Goal: Task Accomplishment & Management: Complete application form

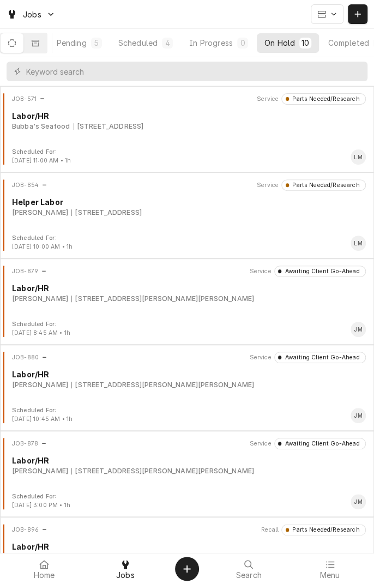
scroll to position [0, 104]
click at [262, 46] on div "On Hold" at bounding box center [255, 42] width 31 height 11
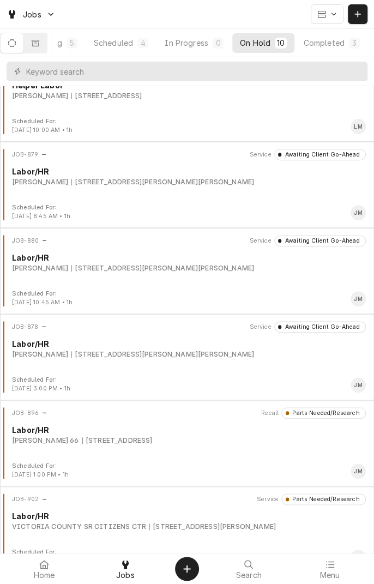
scroll to position [395, 0]
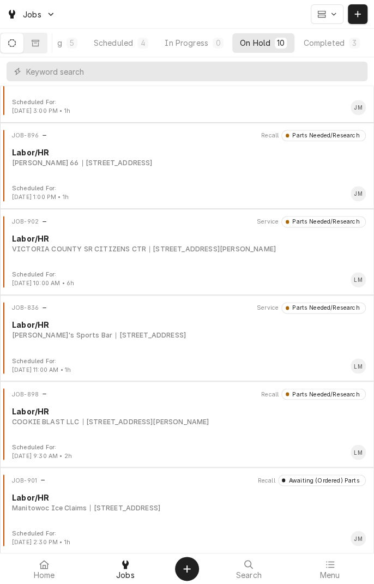
click at [186, 344] on div "JOB-836 Service Parts Needed/Research Labor/HR Jay's Sports Bar 1604 Houston Hw…" at bounding box center [187, 329] width 366 height 55
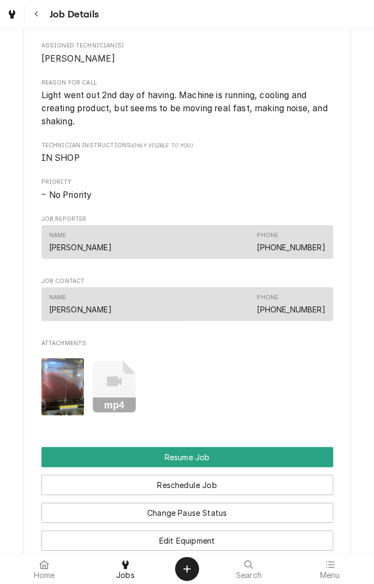
scroll to position [694, 0]
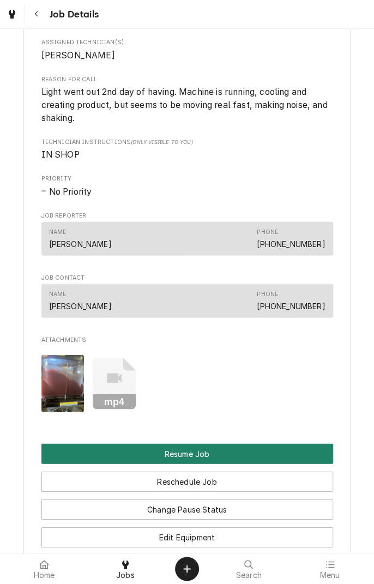
click at [225, 464] on button "Resume Job" at bounding box center [187, 454] width 292 height 20
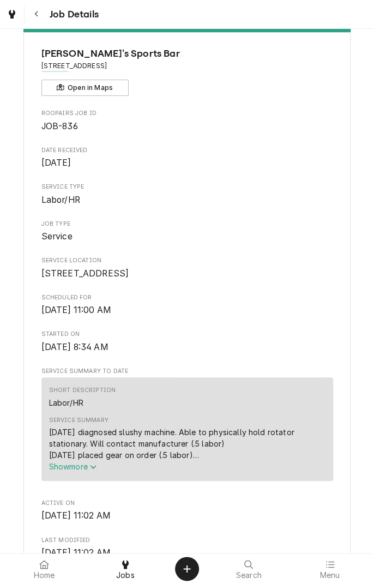
scroll to position [53, 0]
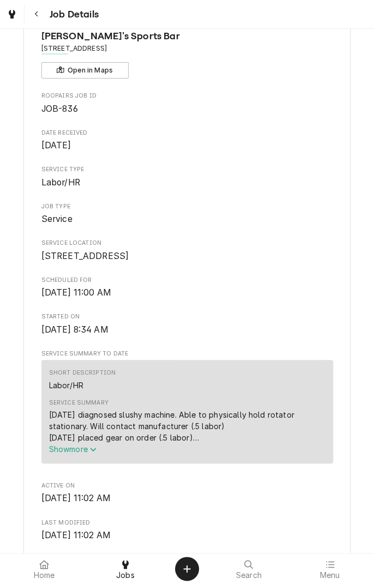
click at [94, 453] on icon "Service Summary" at bounding box center [93, 450] width 7 height 8
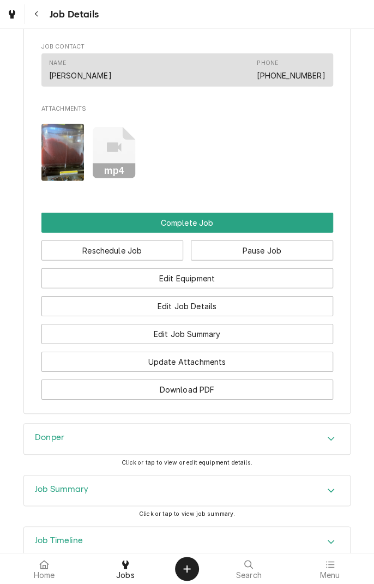
scroll to position [886, 0]
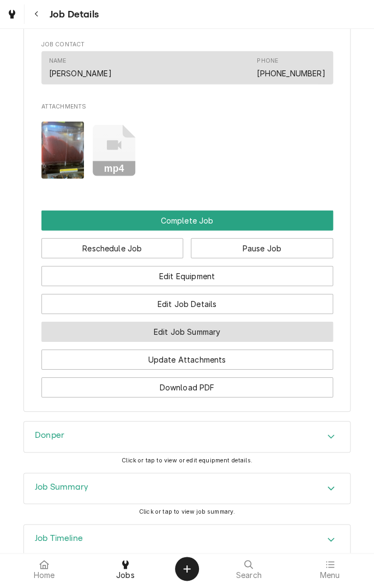
click at [235, 342] on button "Edit Job Summary" at bounding box center [187, 332] width 292 height 20
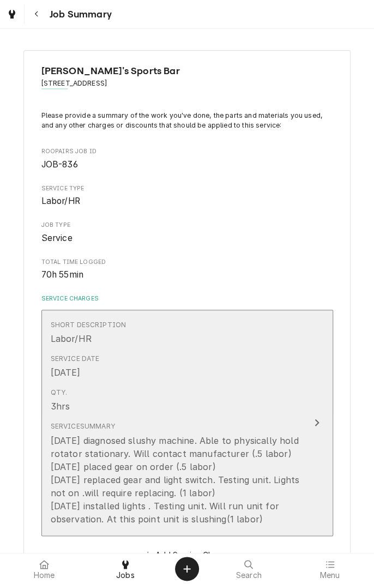
click at [310, 424] on div "Update Line Item" at bounding box center [317, 422] width 14 height 13
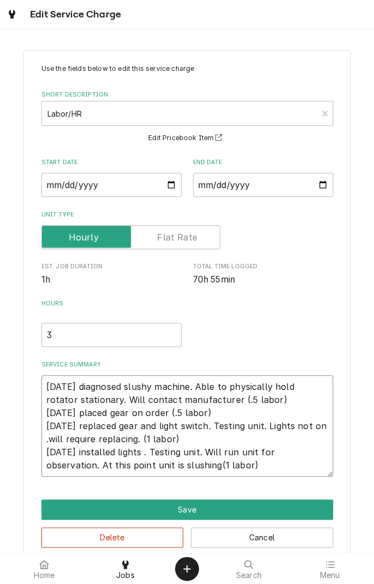
click at [218, 469] on textarea "[DATE] diagnosed slushy machine. Able to physically hold rotator stationary. Wi…" at bounding box center [187, 426] width 292 height 102
type textarea "x"
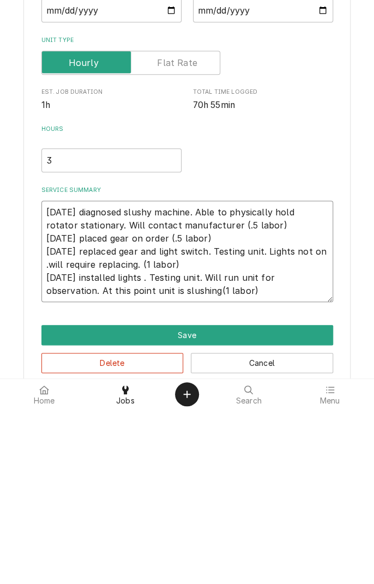
type textarea "[DATE] diagnosed slushy machine. Able to physically hold rotator stationary. Wi…"
type textarea "x"
type textarea "8/16/25 diagnosed slushy machine. Able to physically hold rotator stationary. W…"
type textarea "x"
type textarea "8/16/25 diagnosed slushy machine. Able to physically hold rotator stationary. W…"
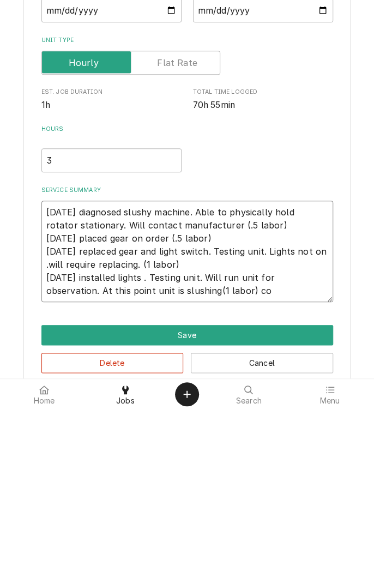
type textarea "x"
type textarea "8/16/25 diagnosed slushy machine. Able to physically hold rotator stationary. W…"
type textarea "x"
type textarea "8/16/25 diagnosed slushy machine. Able to physically hold rotator stationary. W…"
type textarea "x"
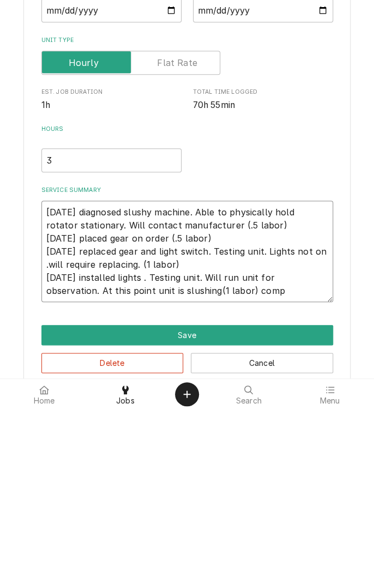
type textarea "8/16/25 diagnosed slushy machine. Able to physically hold rotator stationary. W…"
type textarea "x"
type textarea "8/16/25 diagnosed slushy machine. Able to physically hold rotator stationary. W…"
type textarea "x"
type textarea "8/16/25 diagnosed slushy machine. Able to physically hold rotator stationary. W…"
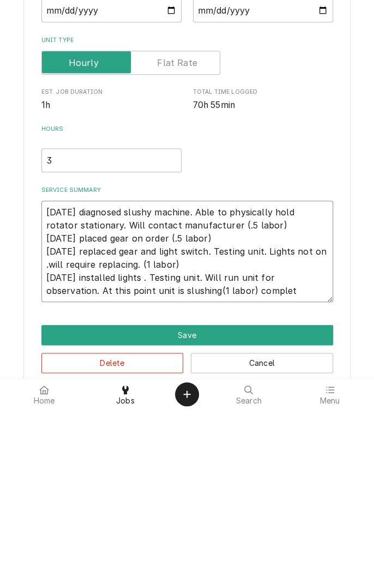
type textarea "x"
type textarea "8/16/25 diagnosed slushy machine. Able to physically hold rotator stationary. W…"
type textarea "x"
type textarea "8/16/25 diagnosed slushy machine. Able to physically hold rotator stationary. W…"
type textarea "x"
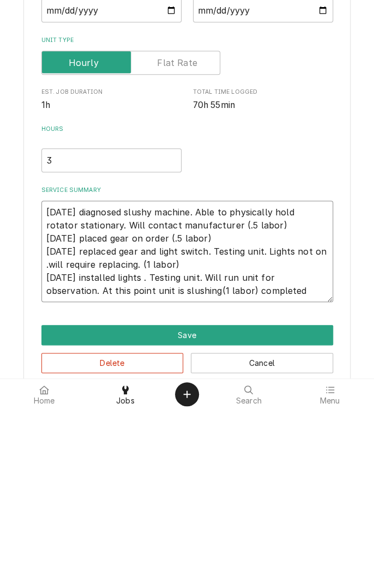
type textarea "8/16/25 diagnosed slushy machine. Able to physically hold rotator stationary. W…"
type textarea "x"
type textarea "8/16/25 diagnosed slushy machine. Able to physically hold rotator stationary. W…"
type textarea "x"
type textarea "8/16/25 diagnosed slushy machine. Able to physically hold rotator stationary. W…"
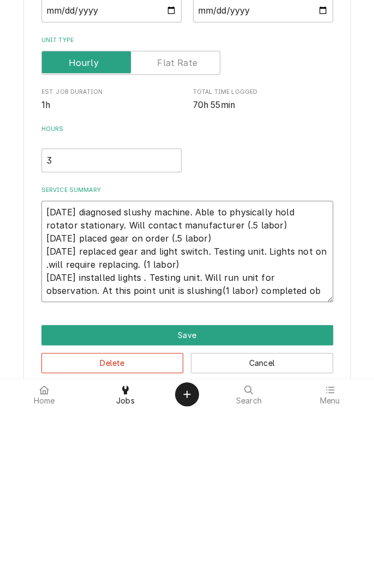
type textarea "x"
type textarea "8/16/25 diagnosed slushy machine. Able to physically hold rotator stationary. W…"
type textarea "x"
type textarea "8/16/25 diagnosed slushy machine. Able to physically hold rotator stationary. W…"
type textarea "x"
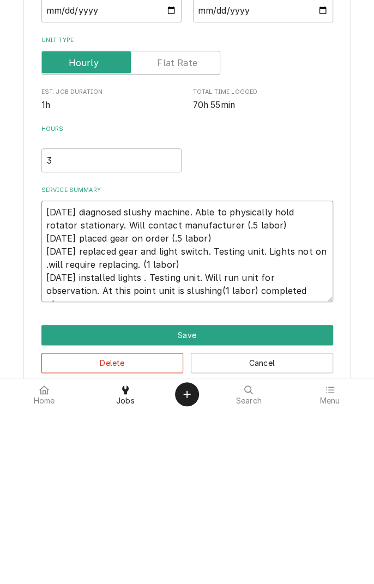
type textarea "8/16/25 diagnosed slushy machine. Able to physically hold rotator stationary. W…"
type textarea "x"
type textarea "8/16/25 diagnosed slushy machine. Able to physically hold rotator stationary. W…"
type textarea "x"
type textarea "[DATE] diagnosed slushy machine. Able to physically hold rotator stationary. Wi…"
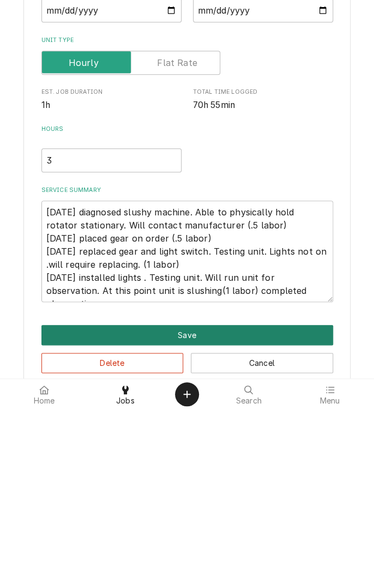
click at [193, 514] on button "Save" at bounding box center [187, 510] width 292 height 20
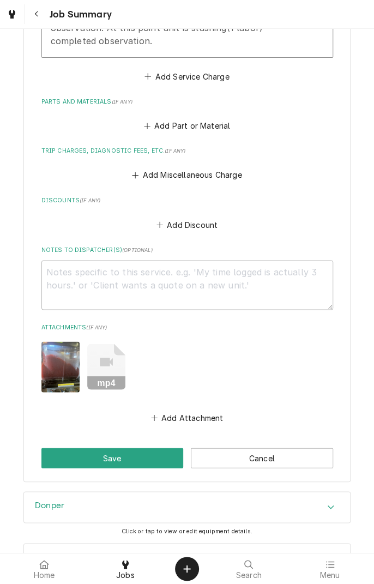
scroll to position [495, 0]
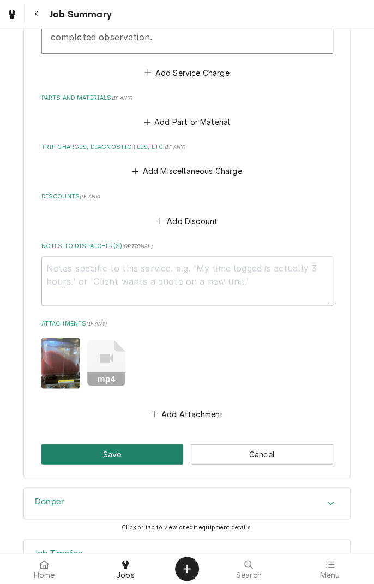
click at [132, 453] on button "Save" at bounding box center [112, 454] width 142 height 20
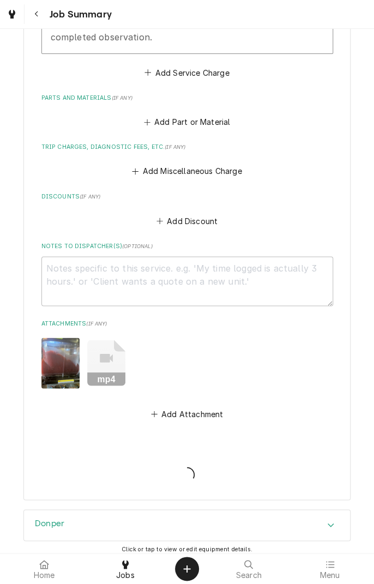
type textarea "x"
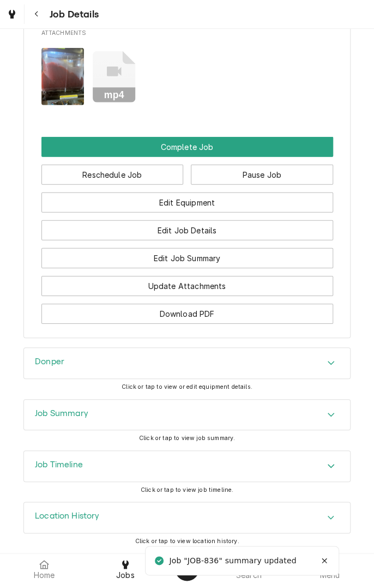
scroll to position [919, 0]
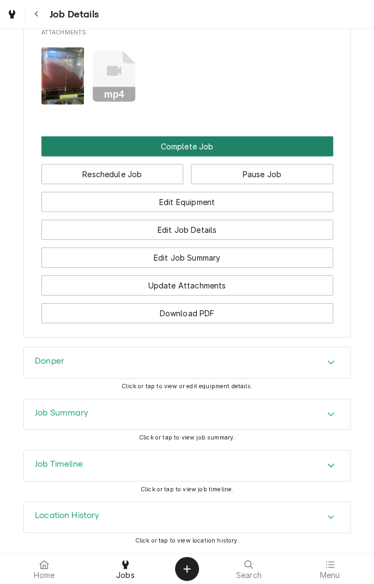
click at [253, 157] on button "Complete Job" at bounding box center [187, 146] width 292 height 20
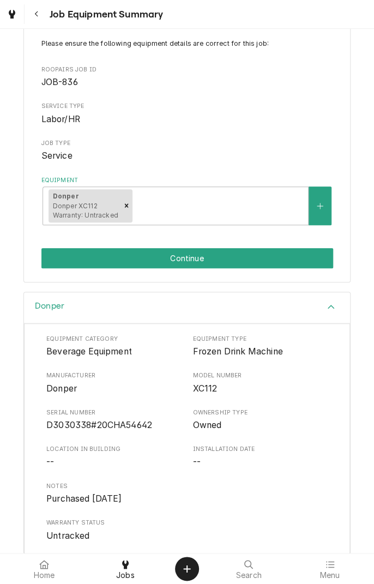
scroll to position [131, 0]
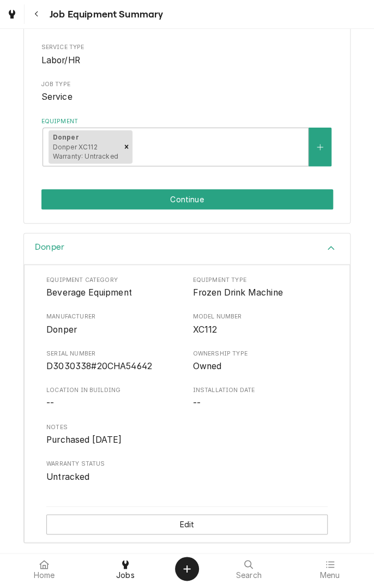
click at [228, 207] on button "Continue" at bounding box center [187, 199] width 292 height 20
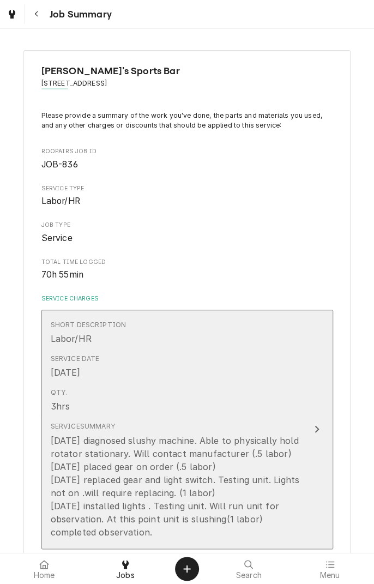
click at [277, 365] on div "Service Date [DATE]" at bounding box center [176, 367] width 250 height 34
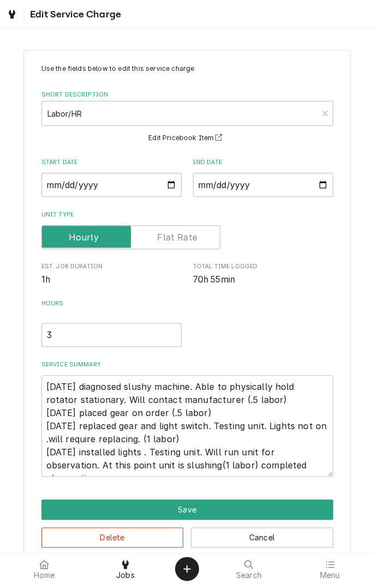
click at [207, 509] on button "Save" at bounding box center [187, 510] width 292 height 20
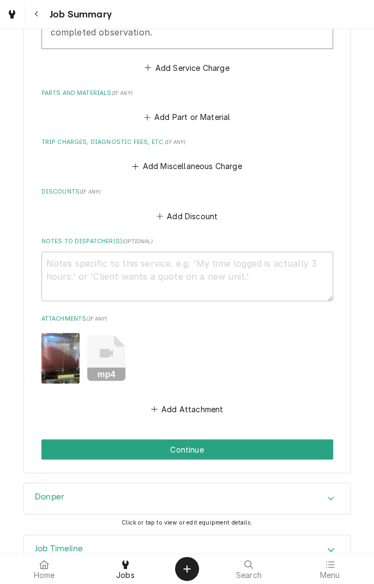
scroll to position [532, 0]
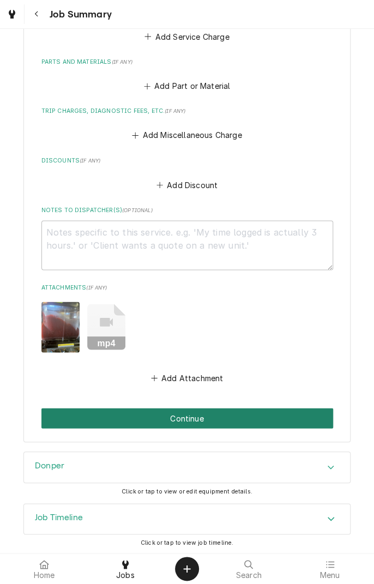
click at [208, 418] on button "Continue" at bounding box center [187, 418] width 292 height 20
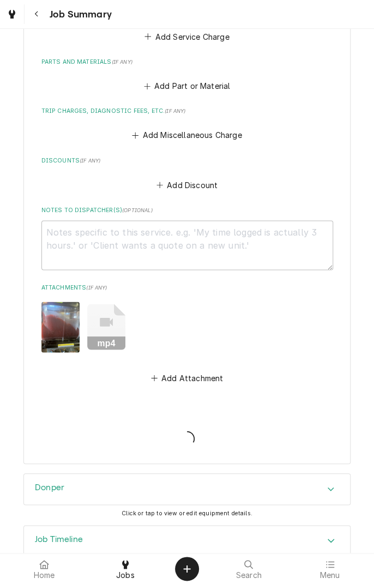
type textarea "x"
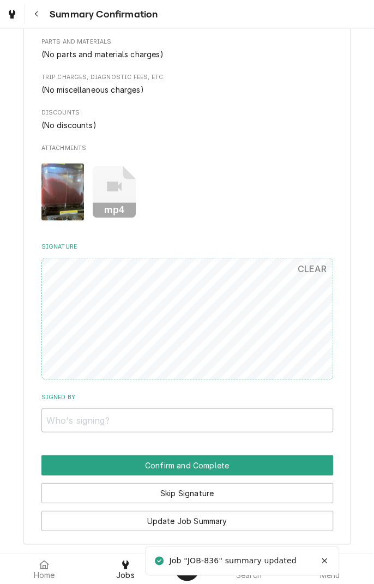
scroll to position [485, 0]
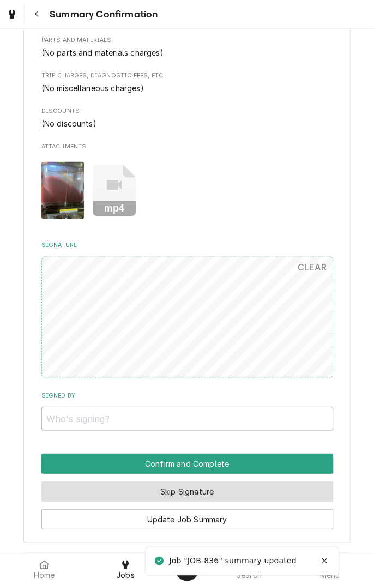
click at [235, 492] on button "Skip Signature" at bounding box center [187, 491] width 292 height 20
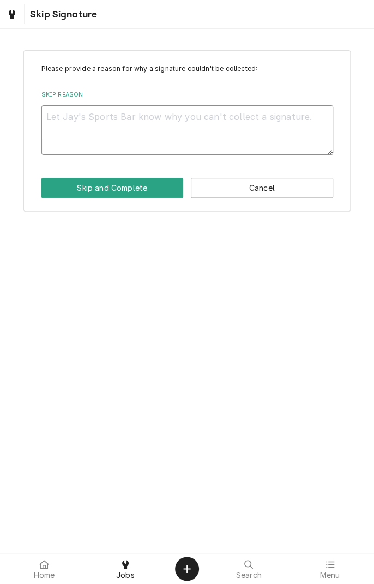
click at [198, 136] on textarea "Skip Reason" at bounding box center [187, 129] width 292 height 49
type textarea "x"
type textarea "I"
type textarea "x"
type textarea "In"
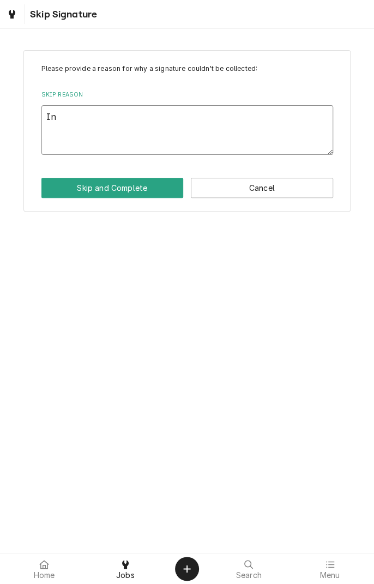
type textarea "x"
type textarea "In"
type textarea "x"
type textarea "In s"
type textarea "x"
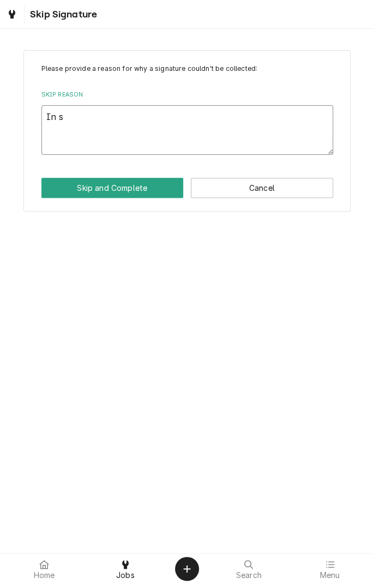
type textarea "In sh"
type textarea "x"
type textarea "In sho"
type textarea "x"
type textarea "In shop"
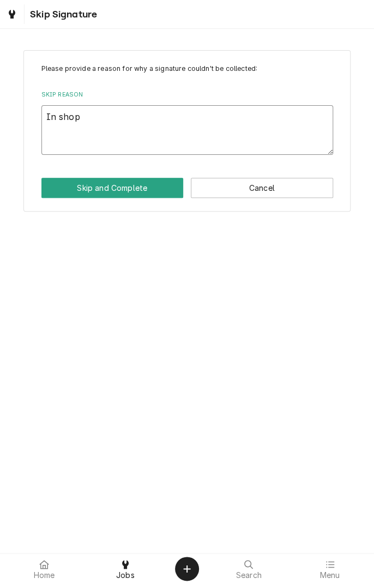
type textarea "x"
type textarea "In shop"
type textarea "x"
type textarea "In shop s"
type textarea "x"
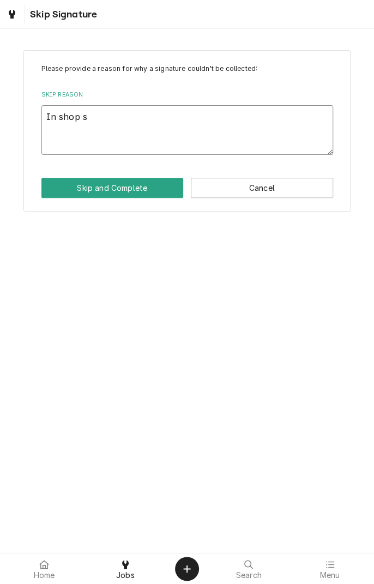
type textarea "In shop se"
type textarea "x"
type textarea "In shop ser"
type textarea "x"
type textarea "In shop serv"
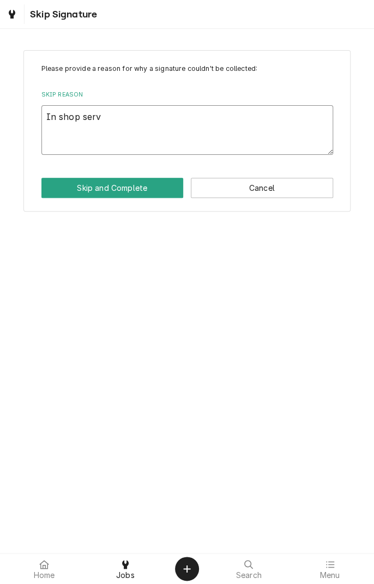
type textarea "x"
type textarea "In shop servi"
type textarea "x"
type textarea "In shop servic"
type textarea "x"
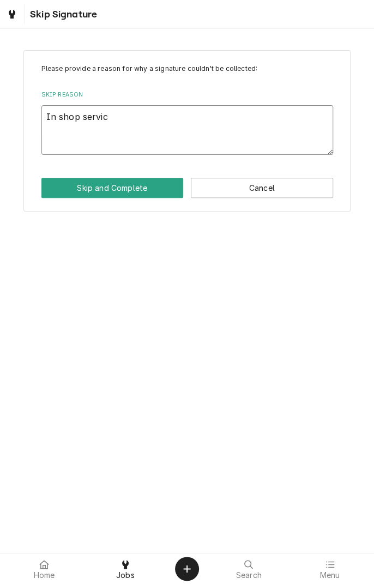
type textarea "In shop service"
type textarea "x"
type textarea "In shop service"
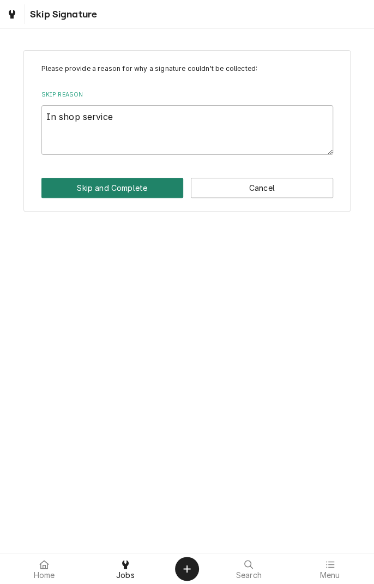
click at [140, 193] on button "Skip and Complete" at bounding box center [112, 188] width 142 height 20
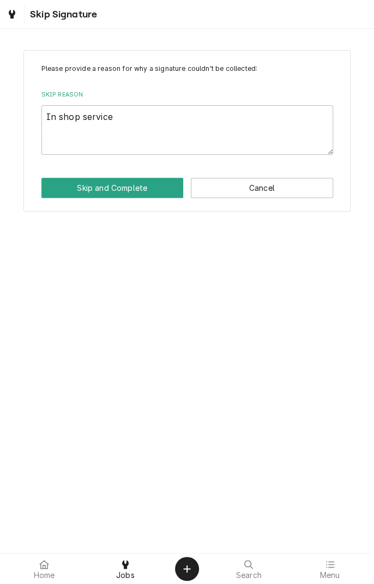
type textarea "x"
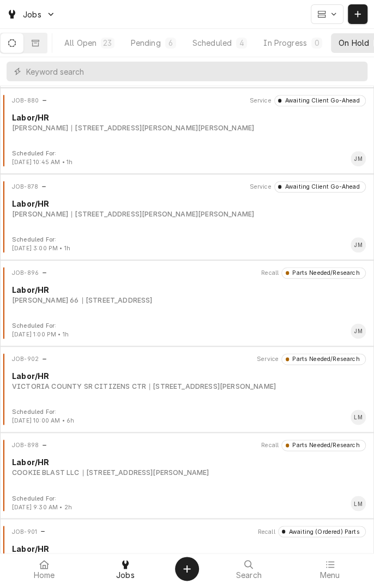
scroll to position [308, 0]
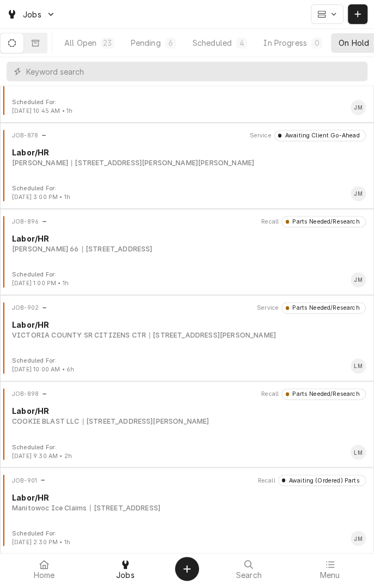
click at [192, 346] on div "JOB-902 Service Parts Needed/Research Labor/HR VICTORIA COUNTY SR CITIZENS CTR …" at bounding box center [187, 329] width 366 height 55
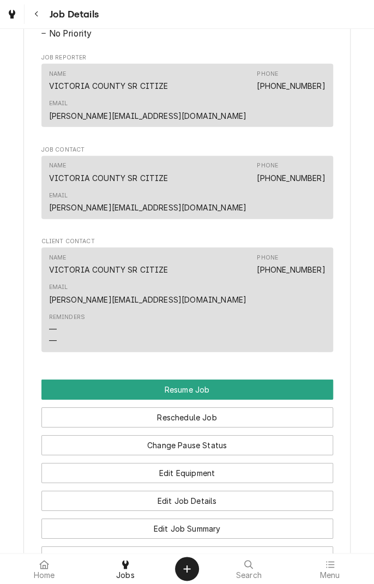
scroll to position [790, 0]
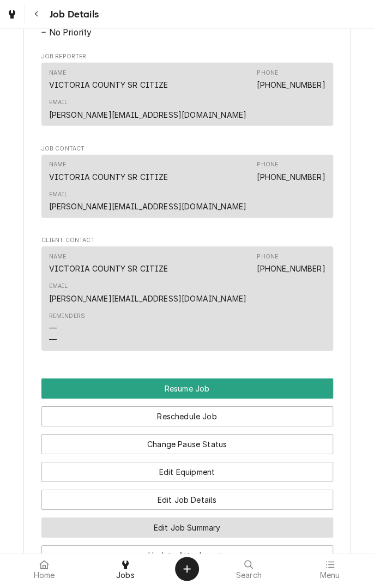
click at [247, 518] on button "Edit Job Summary" at bounding box center [187, 528] width 292 height 20
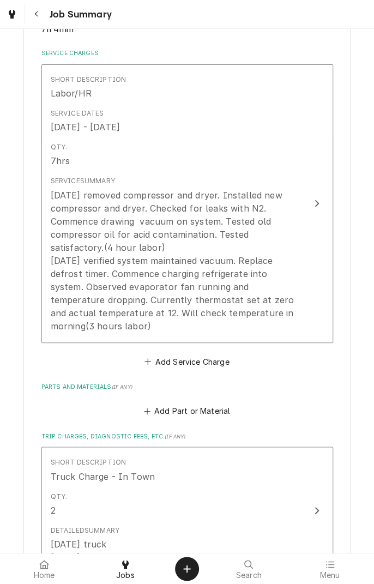
scroll to position [252, 0]
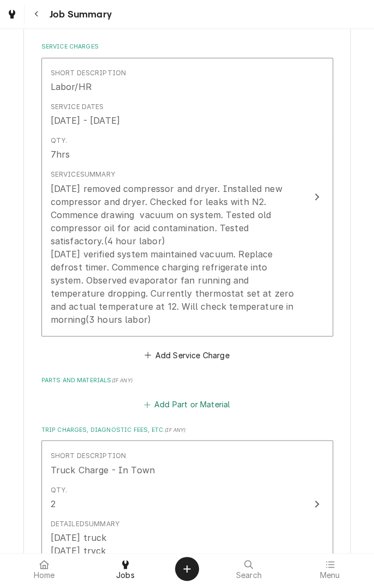
click at [206, 401] on button "Add Part or Material" at bounding box center [187, 404] width 90 height 15
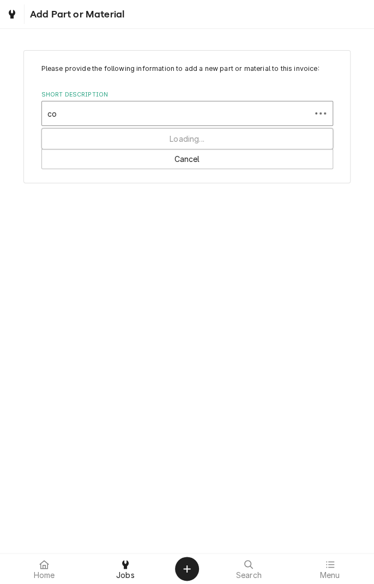
type input "c"
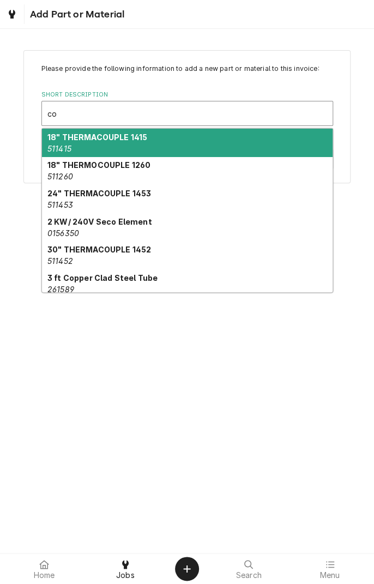
type input "c"
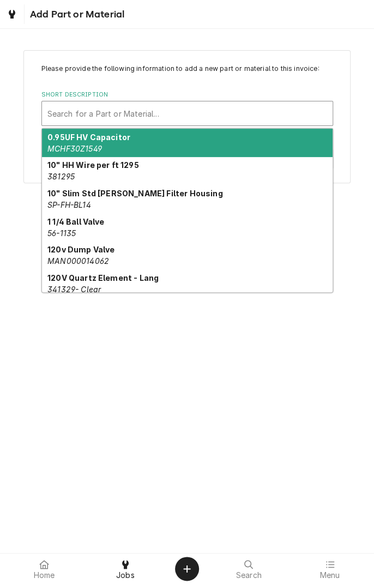
type textarea "x"
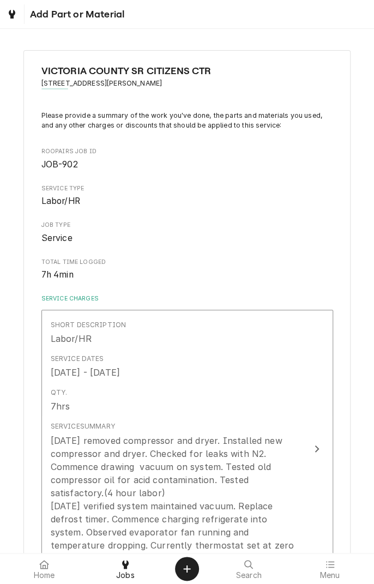
click at [128, 568] on icon at bounding box center [125, 564] width 7 height 9
